Goal: Information Seeking & Learning: Check status

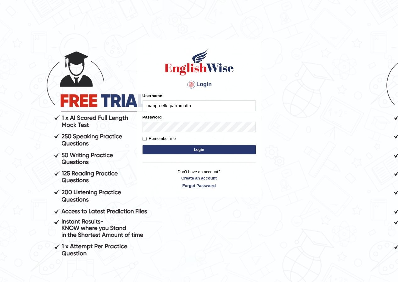
type input "manpreetk_parramatta"
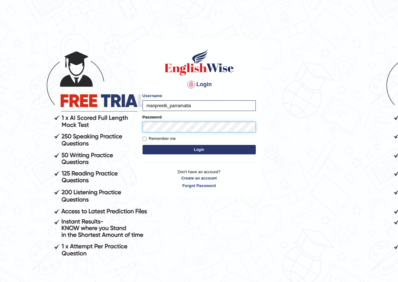
click at [143, 145] on button "Login" at bounding box center [199, 149] width 113 height 9
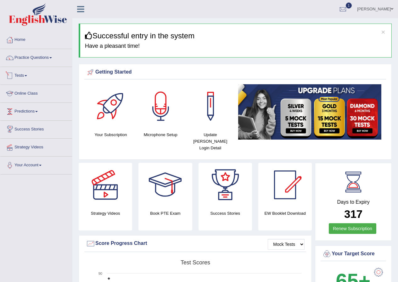
click at [30, 76] on link "Tests" at bounding box center [36, 75] width 72 height 16
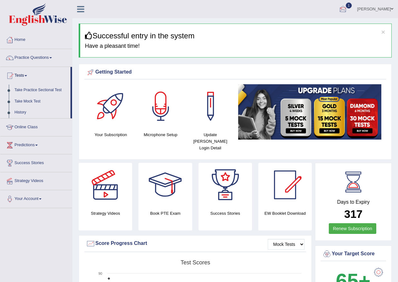
click at [352, 7] on span "1" at bounding box center [349, 6] width 6 height 6
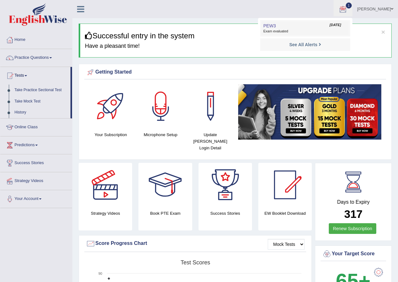
click at [322, 25] on link "PEW3 Sep 24, 2025 Exam evaluated" at bounding box center [305, 28] width 87 height 13
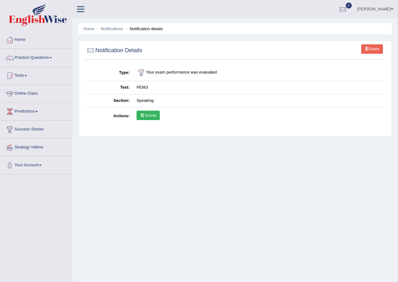
click at [153, 113] on link "Scores" at bounding box center [148, 115] width 23 height 9
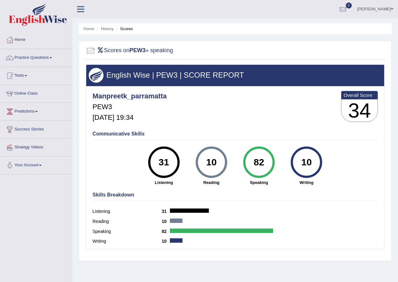
click at [106, 32] on ul "Home History Scores" at bounding box center [235, 28] width 313 height 11
click at [106, 29] on link "History" at bounding box center [107, 28] width 13 height 5
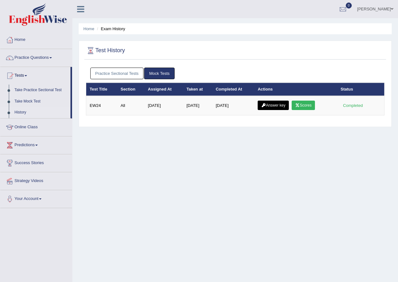
click at [115, 70] on link "Practice Sectional Tests" at bounding box center [116, 74] width 53 height 12
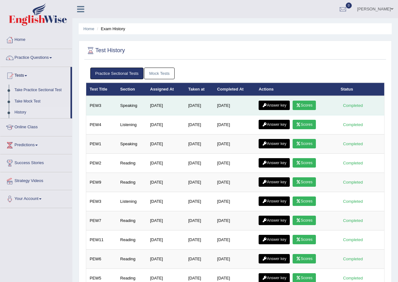
click at [276, 105] on link "Answer key" at bounding box center [274, 105] width 31 height 9
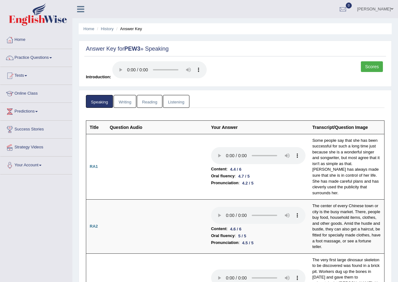
click at [124, 103] on link "Writing" at bounding box center [125, 101] width 23 height 13
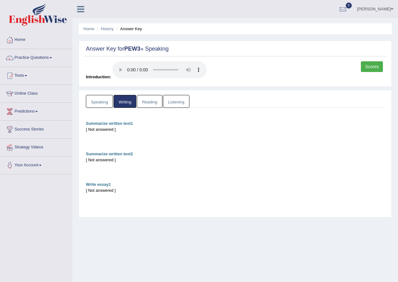
drag, startPoint x: 145, startPoint y: 104, endPoint x: 149, endPoint y: 104, distance: 4.1
click at [146, 104] on link "Reading" at bounding box center [149, 101] width 25 height 13
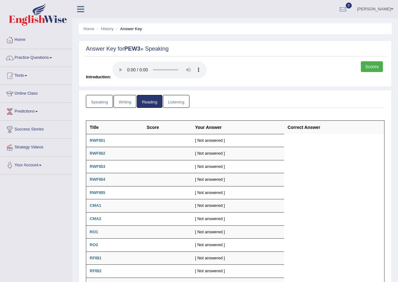
click at [169, 104] on link "Listening" at bounding box center [176, 101] width 26 height 13
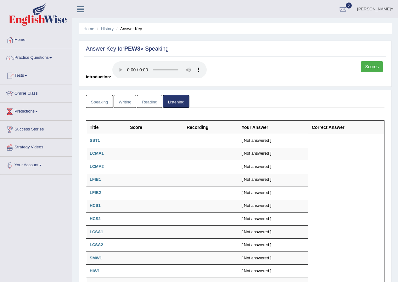
click at [370, 66] on link "Scores" at bounding box center [372, 66] width 22 height 11
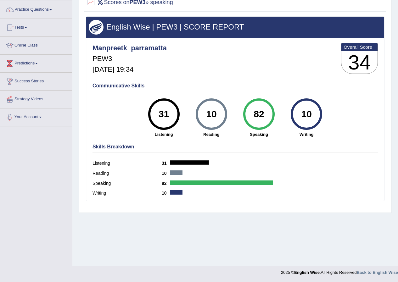
scroll to position [17, 0]
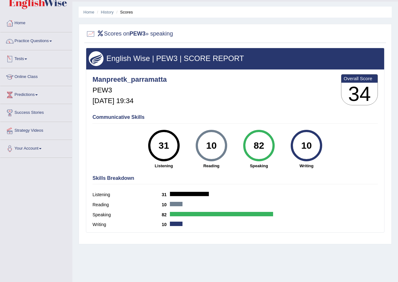
click at [26, 61] on link "Tests" at bounding box center [36, 58] width 72 height 16
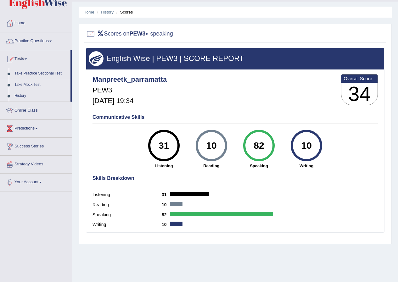
click at [25, 87] on link "Take Mock Test" at bounding box center [41, 84] width 59 height 11
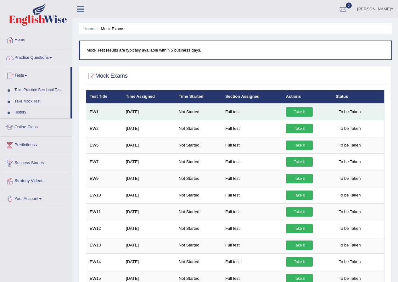
click at [305, 112] on link "Take it" at bounding box center [299, 111] width 27 height 9
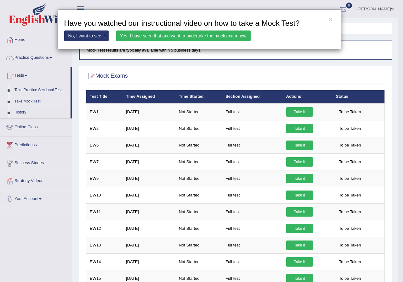
click at [176, 39] on link "Yes, I have seen that and want to undertake the mock exam now" at bounding box center [183, 36] width 134 height 11
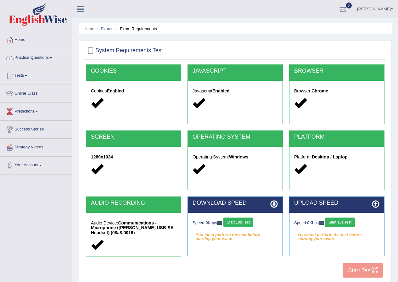
click at [233, 225] on button "Start 10s Test" at bounding box center [238, 222] width 30 height 9
click at [337, 223] on button "Start 10s Test" at bounding box center [340, 222] width 30 height 9
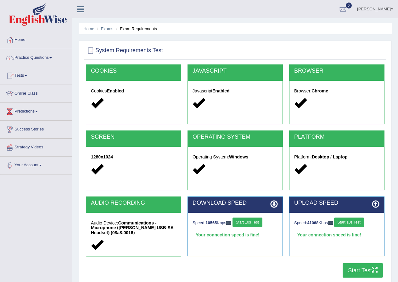
drag, startPoint x: 359, startPoint y: 270, endPoint x: 374, endPoint y: 269, distance: 14.8
click at [360, 270] on button "Start Test" at bounding box center [363, 270] width 40 height 14
